Goal: Find specific page/section: Find specific page/section

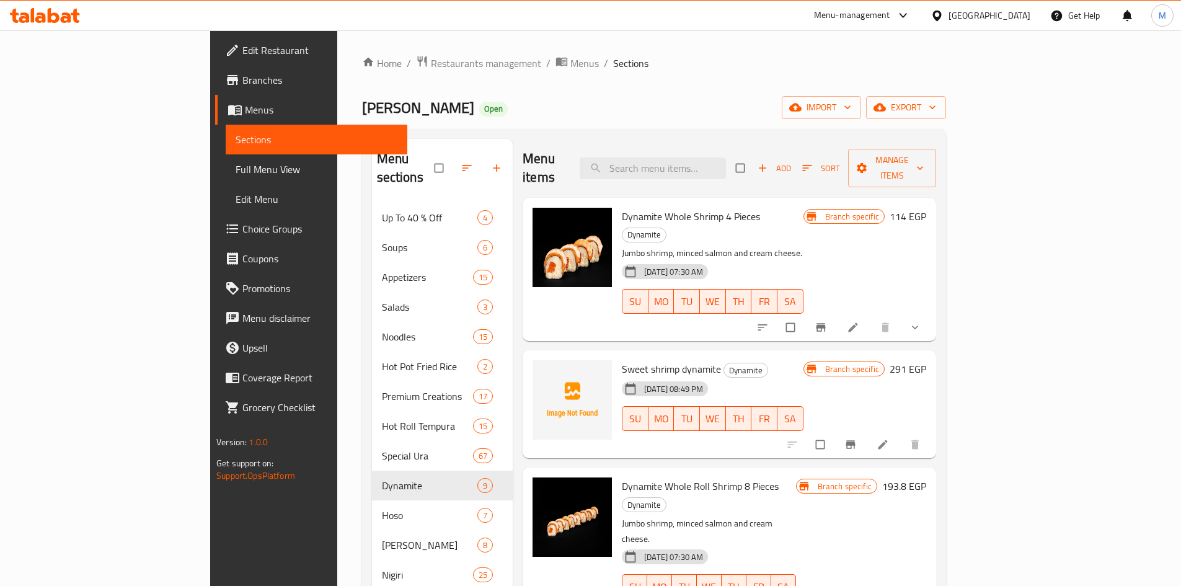
click at [948, 22] on div at bounding box center [939, 16] width 18 height 14
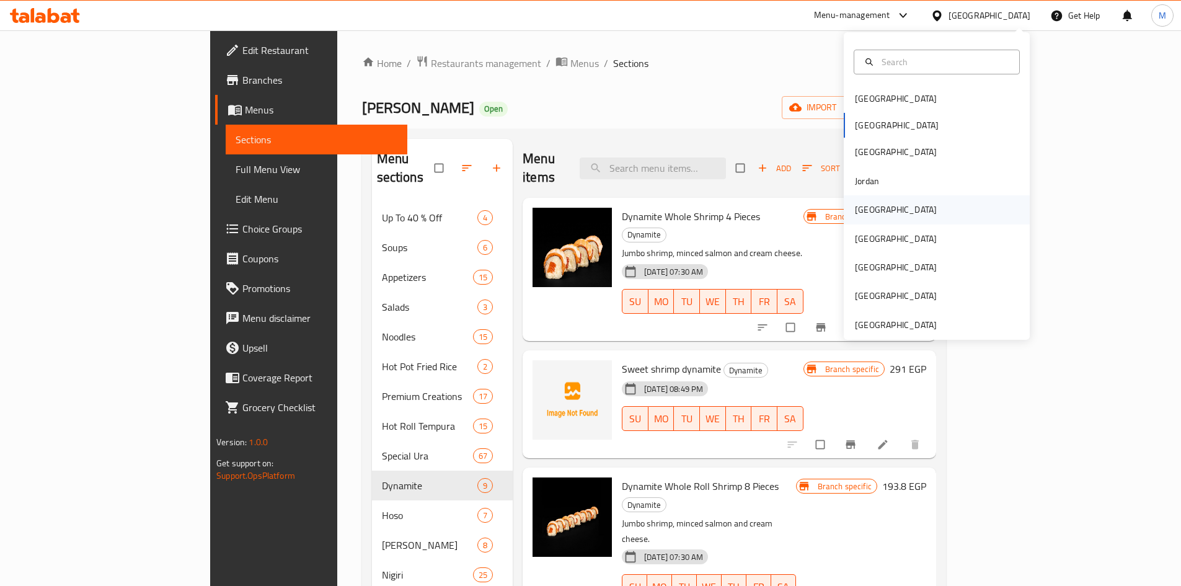
click at [869, 211] on div "Kuwait" at bounding box center [896, 210] width 82 height 14
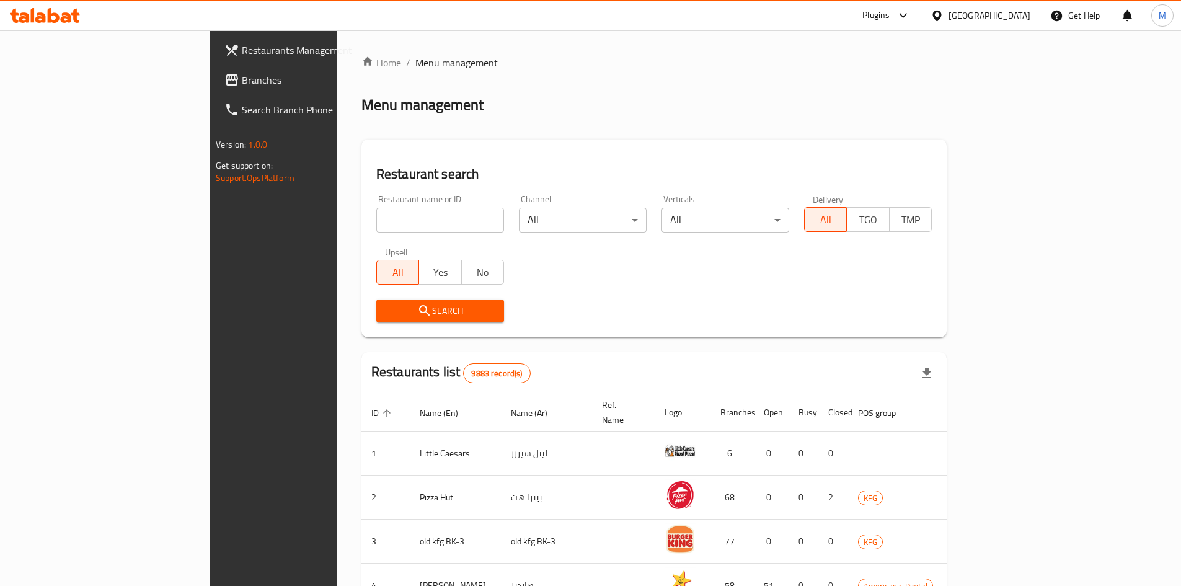
click at [376, 205] on div "Restaurant name or ID Restaurant name or ID" at bounding box center [440, 214] width 128 height 38
click at [376, 214] on input "search" at bounding box center [440, 220] width 128 height 25
paste input "684220"
type input "684220"
click button "Search" at bounding box center [440, 310] width 128 height 23
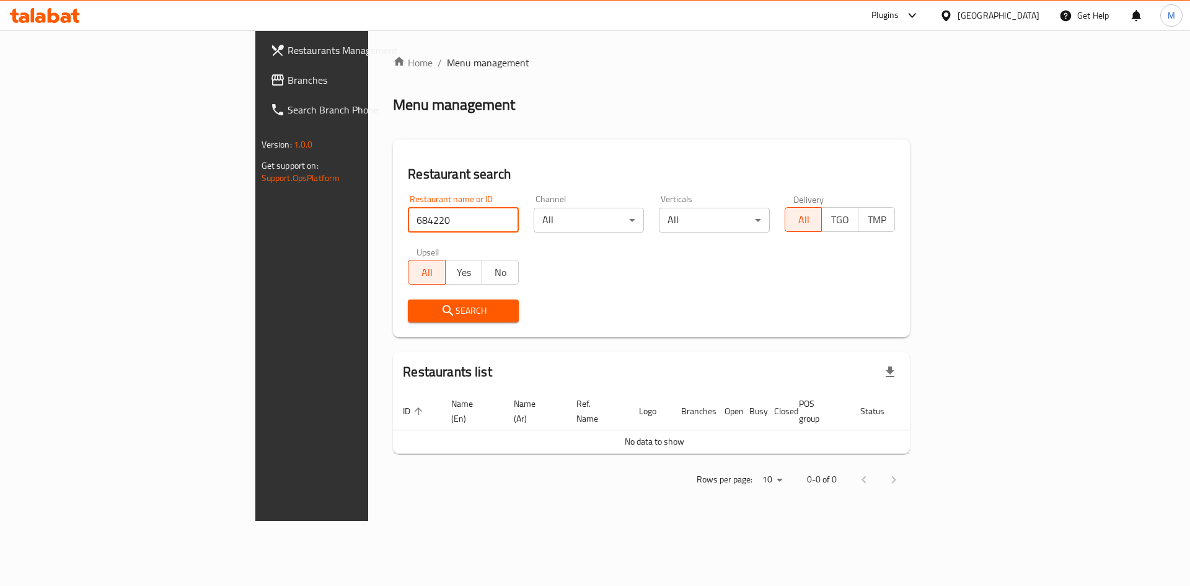
click at [288, 73] on span "Branches" at bounding box center [366, 80] width 157 height 15
